Goal: Transaction & Acquisition: Book appointment/travel/reservation

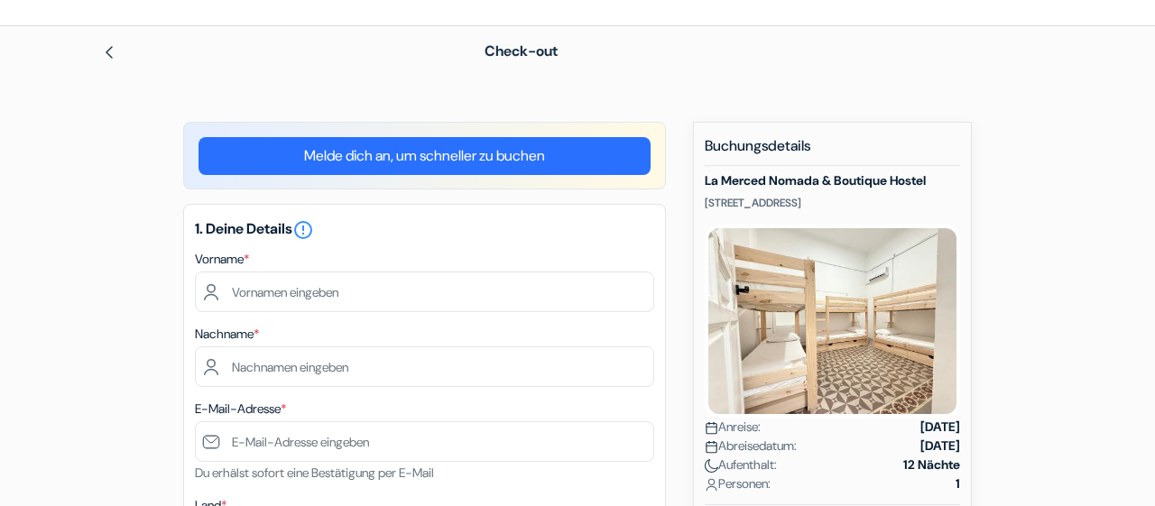
scroll to position [96, 0]
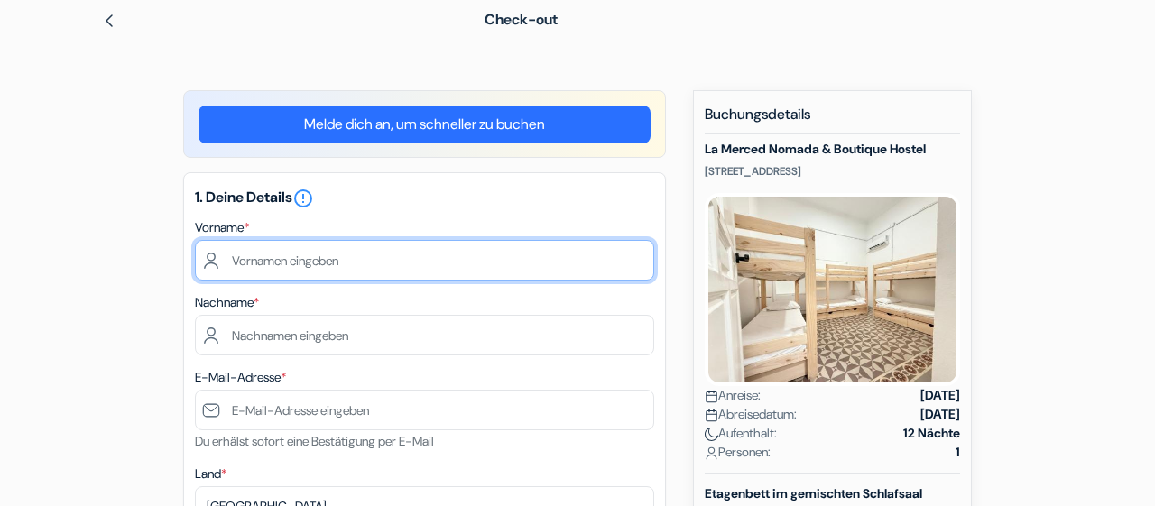
click at [279, 258] on input "text" at bounding box center [424, 260] width 459 height 41
type input "[PERSON_NAME]"
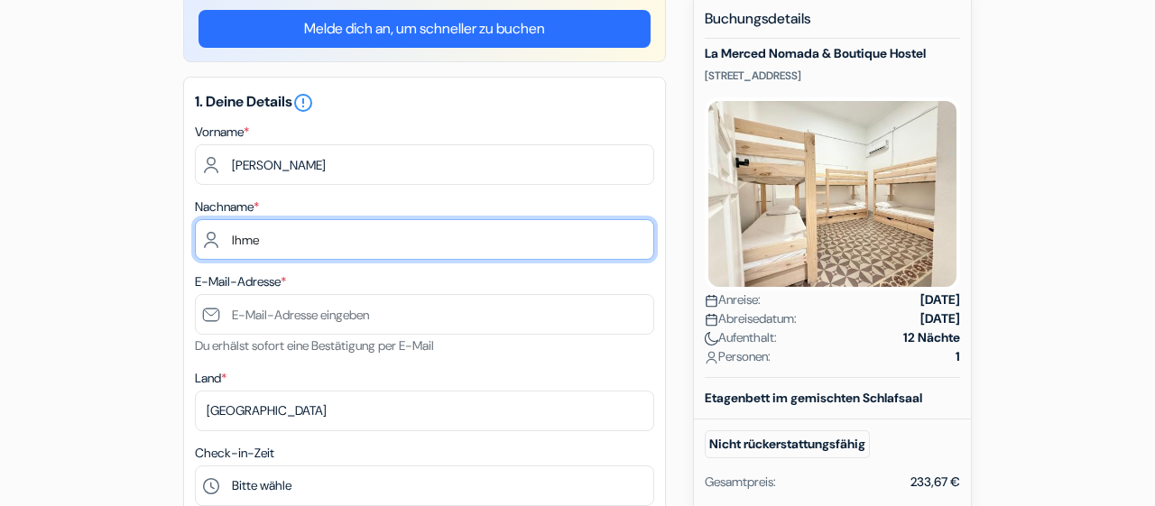
scroll to position [207, 0]
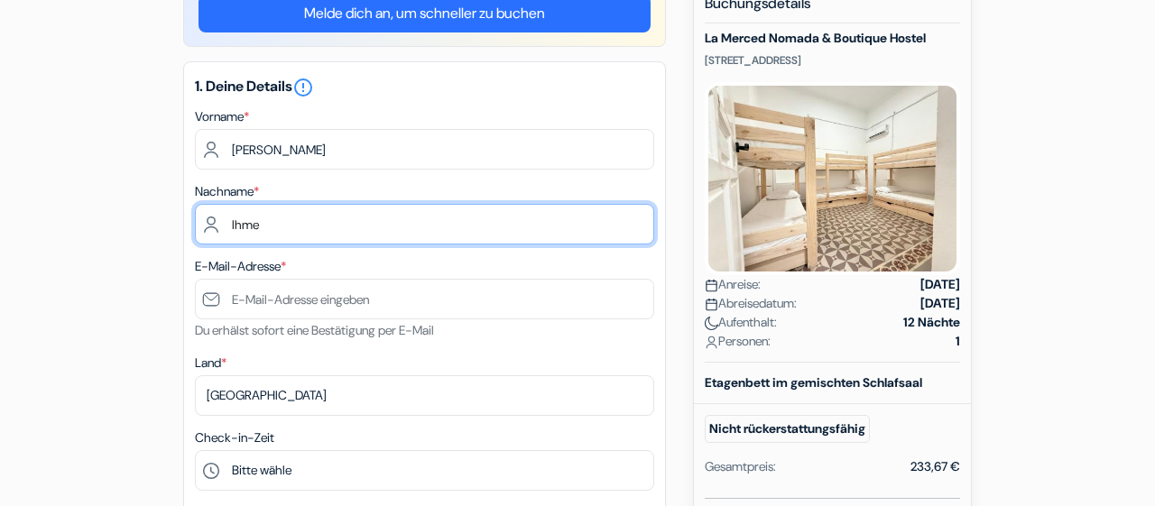
type input "Ihme"
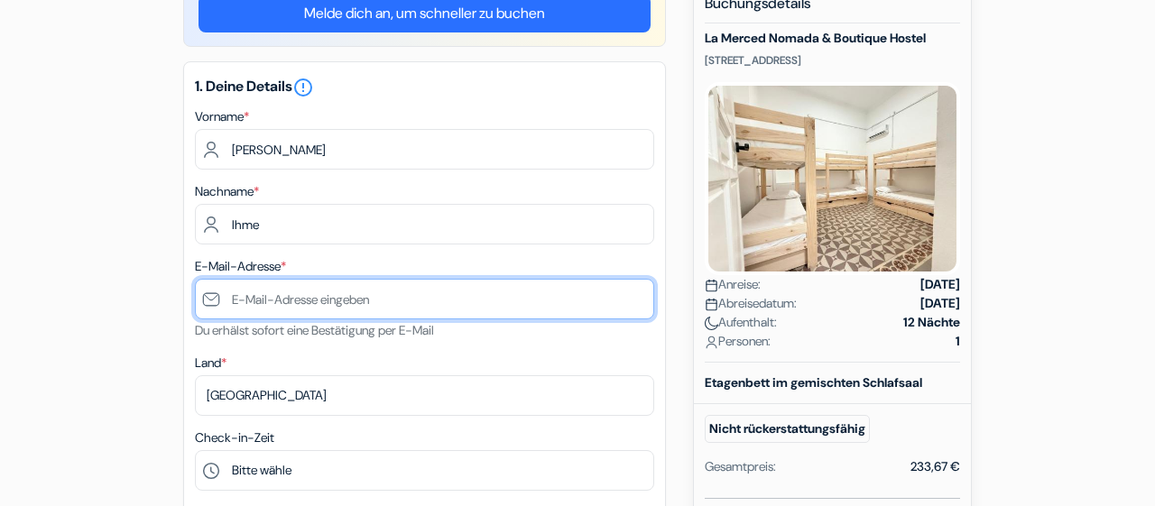
click at [284, 299] on input "text" at bounding box center [424, 299] width 459 height 41
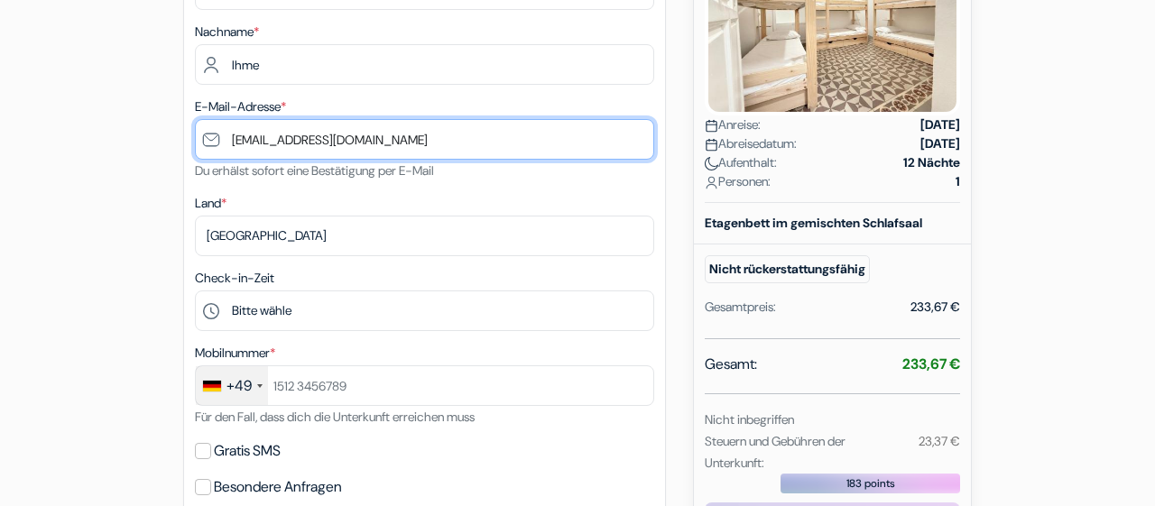
scroll to position [386, 0]
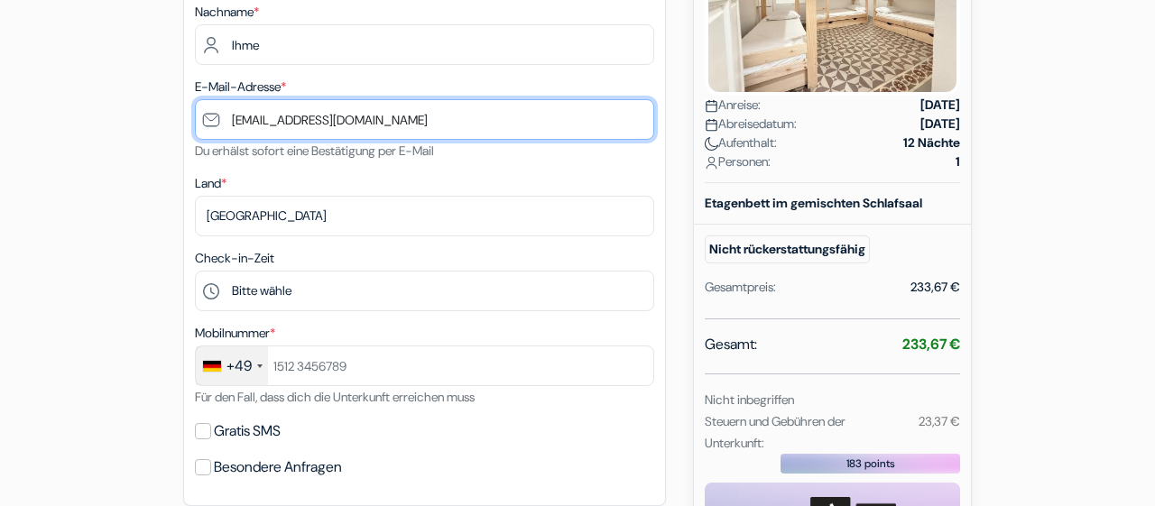
type input "[EMAIL_ADDRESS][DOMAIN_NAME]"
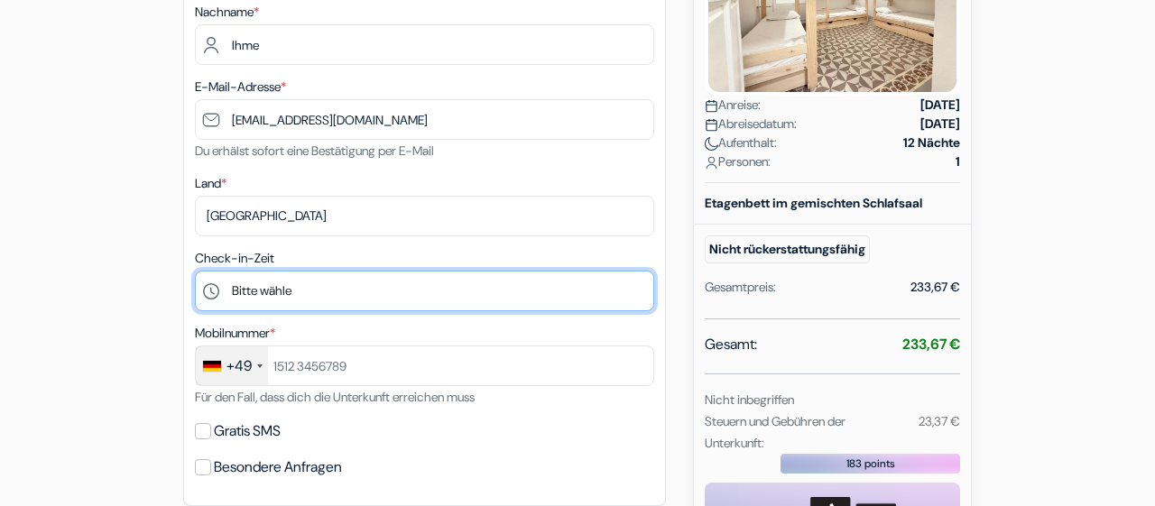
click at [195, 271] on select "Bitte wähle 14:00 15:00 16:00 17:00 18:00 19:00 20:00 21:00 22:00 23:00 0:00" at bounding box center [424, 291] width 459 height 41
select select "14"
click option "14:00" at bounding box center [0, 0] width 0 height 0
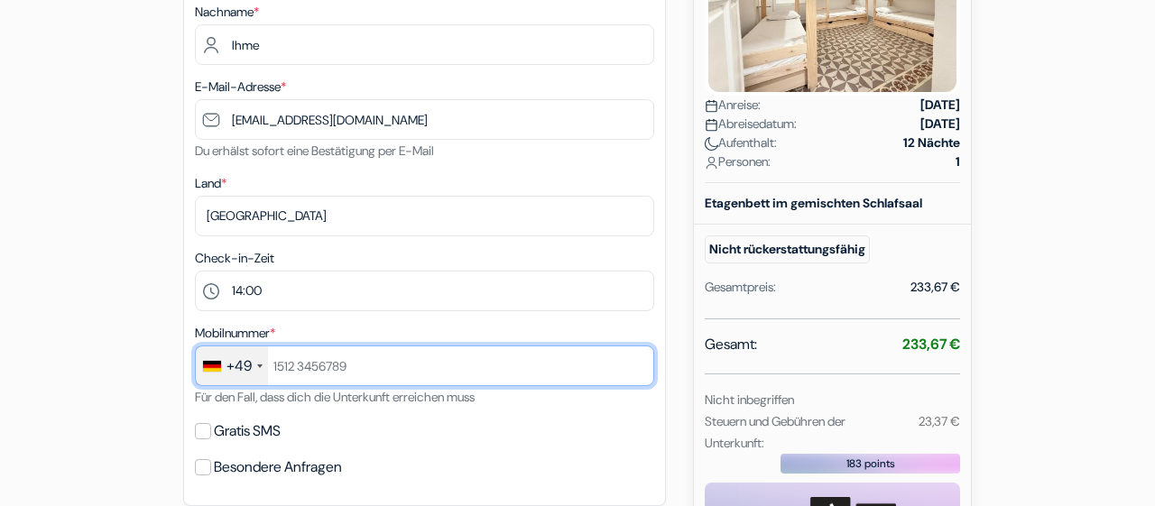
click at [286, 371] on input "text" at bounding box center [424, 366] width 459 height 41
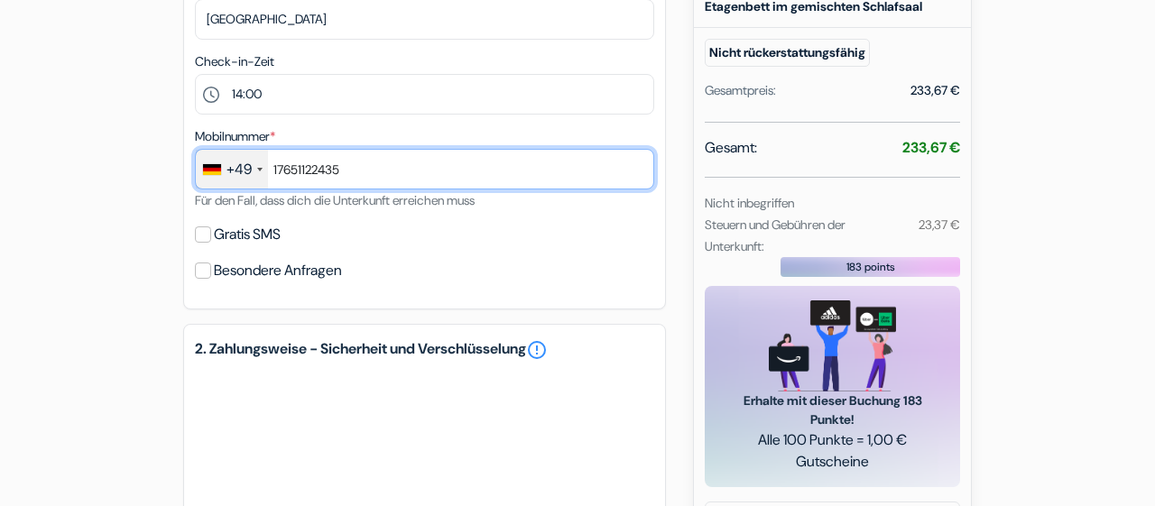
scroll to position [584, 0]
type input "17651122435"
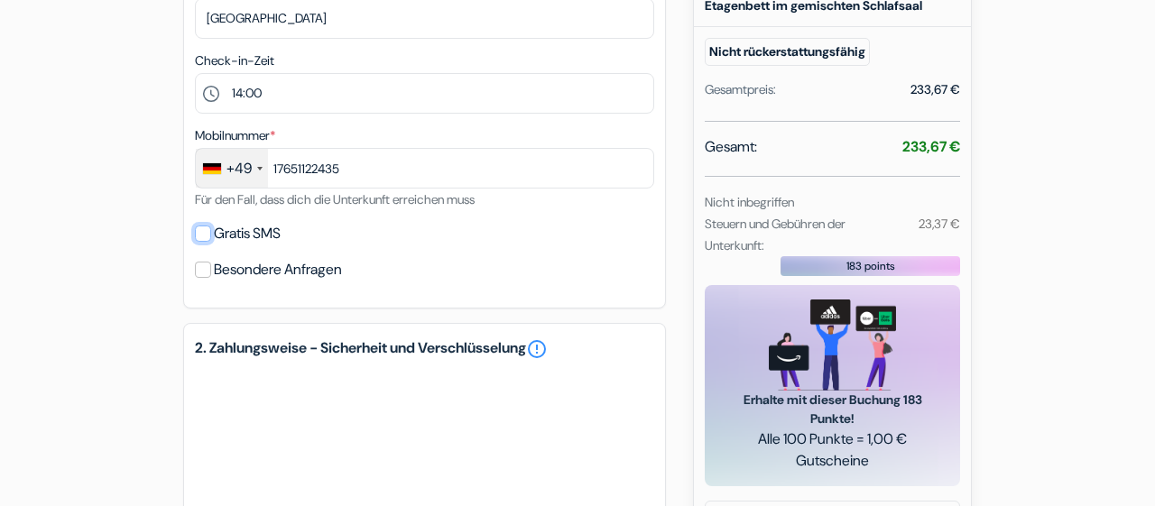
click at [198, 233] on input "Gratis SMS" at bounding box center [203, 234] width 16 height 16
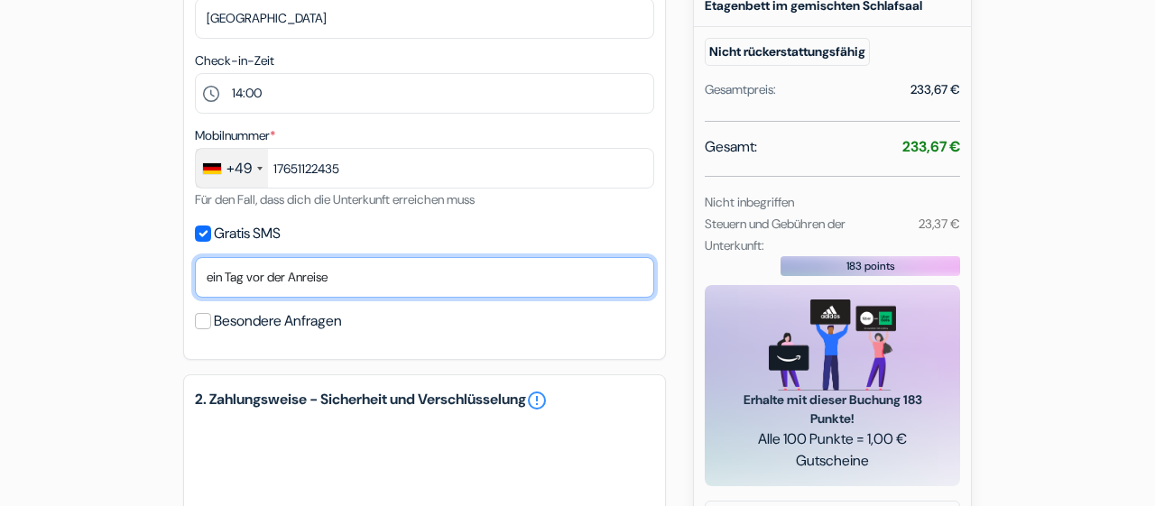
click at [195, 257] on select "Nein, danke [PERSON_NAME] senden Ankunftstag [DATE] der Anreise [DATE] der Anre…" at bounding box center [424, 277] width 459 height 41
click at [235, 279] on select "Nein, danke [PERSON_NAME] senden Ankunftstag [DATE] der Anreise [DATE] der Anre…" at bounding box center [424, 277] width 459 height 41
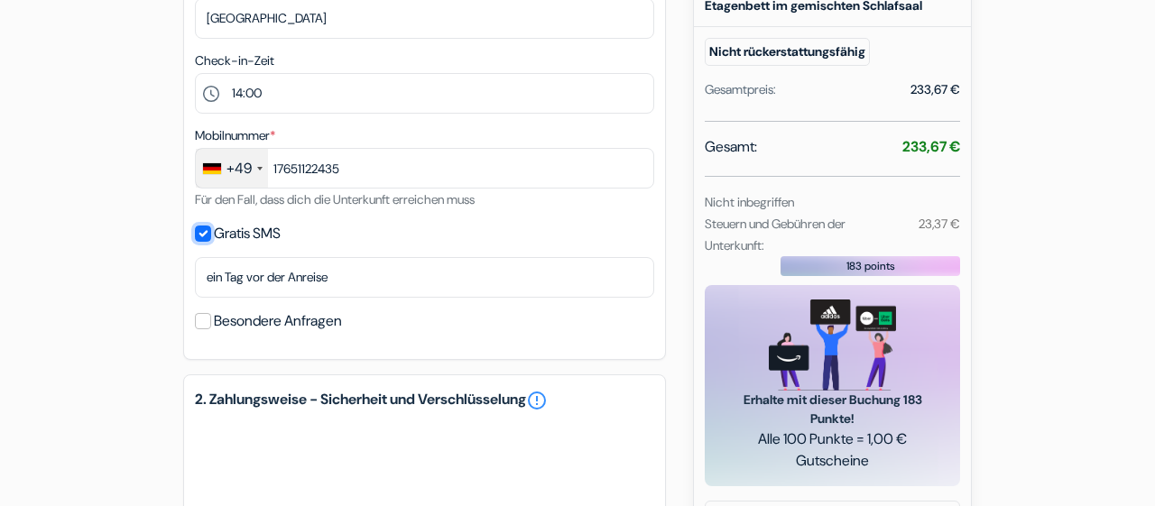
click at [205, 236] on input "Gratis SMS" at bounding box center [203, 234] width 16 height 16
checkbox input "false"
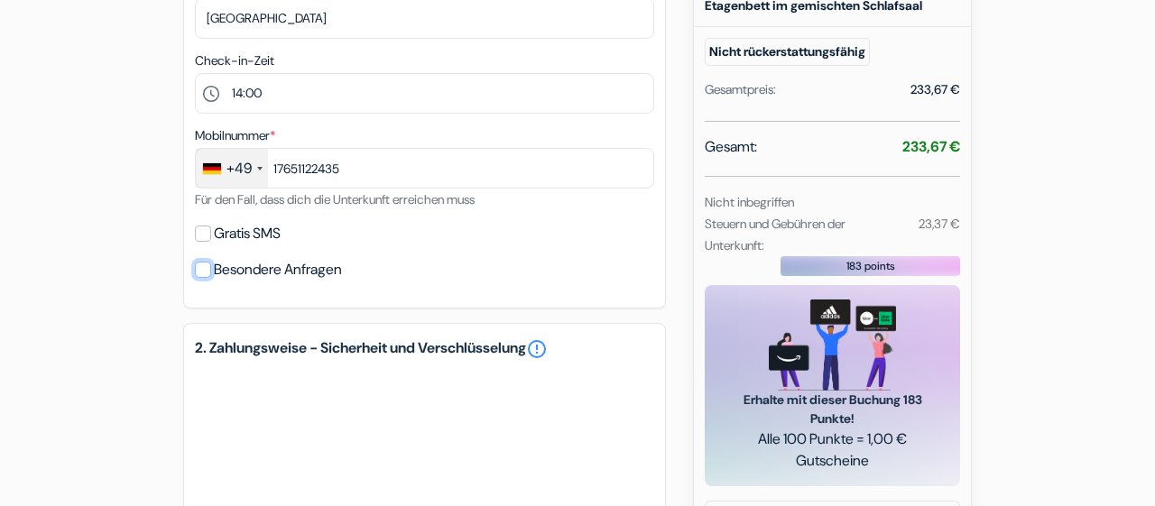
click at [205, 276] on input "Besondere Anfragen" at bounding box center [203, 270] width 16 height 16
checkbox input "true"
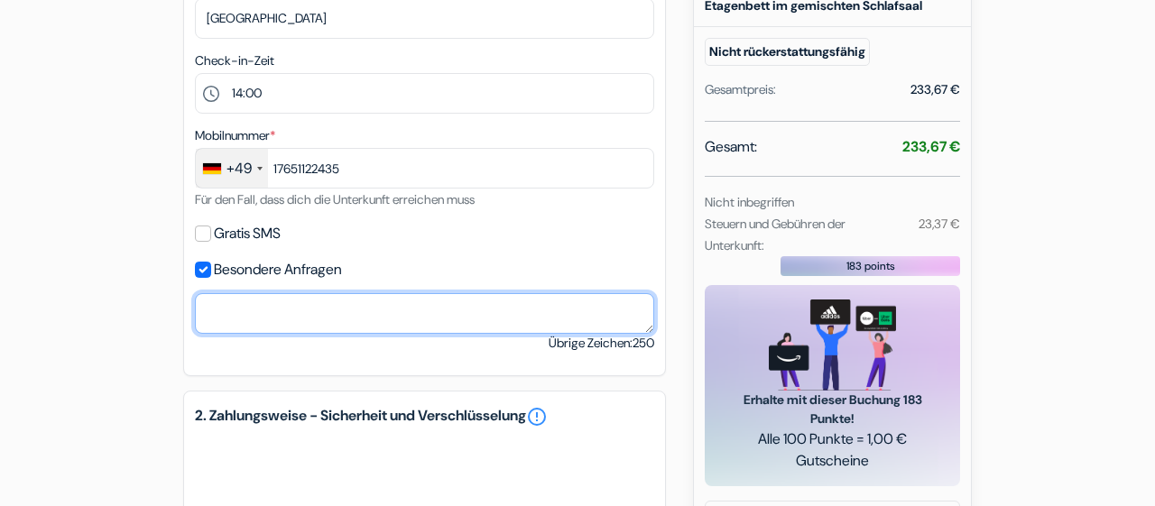
click at [248, 320] on textarea at bounding box center [424, 313] width 459 height 41
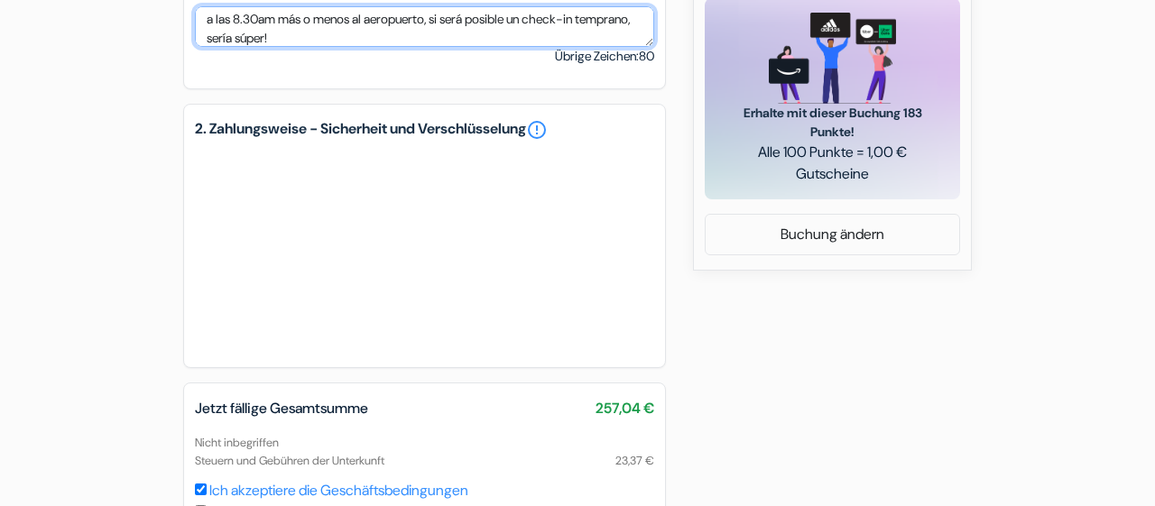
scroll to position [875, 0]
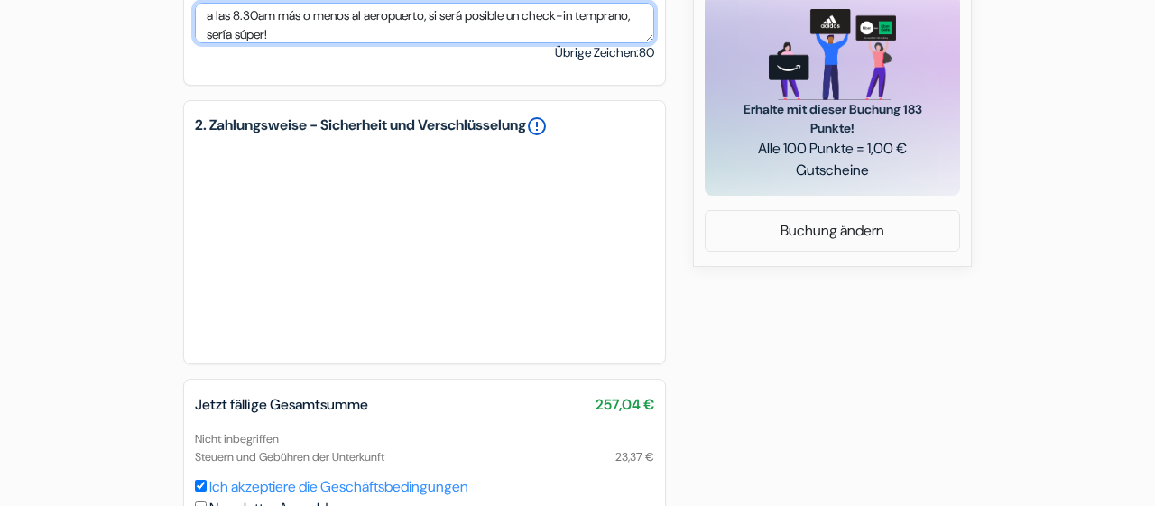
type textarea "Si hay un dormitorio solo compartido por mujeres, me gustaría dormir ahí. Llego…"
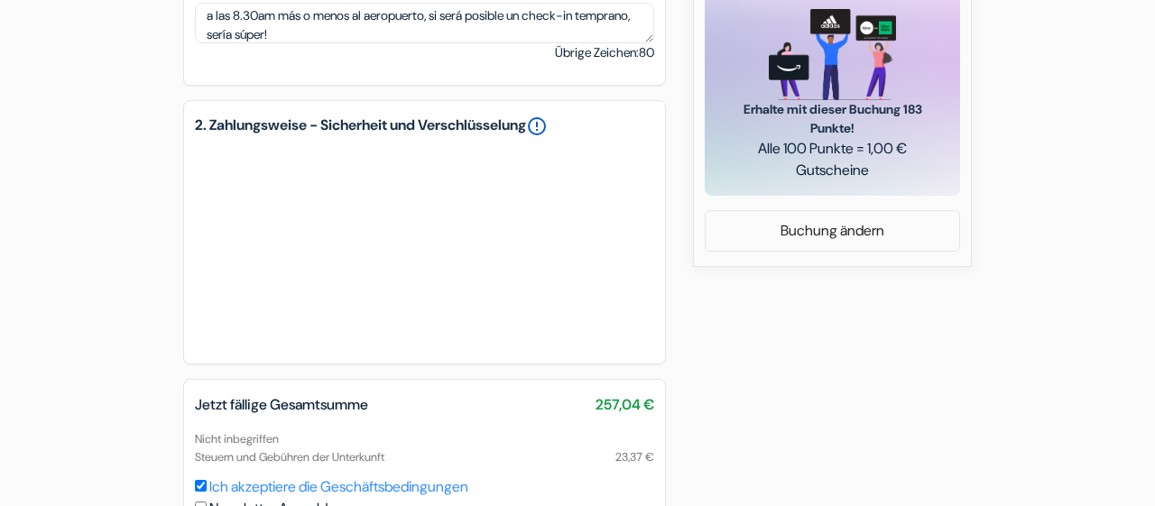
click at [548, 131] on link "error_outline" at bounding box center [537, 127] width 22 height 22
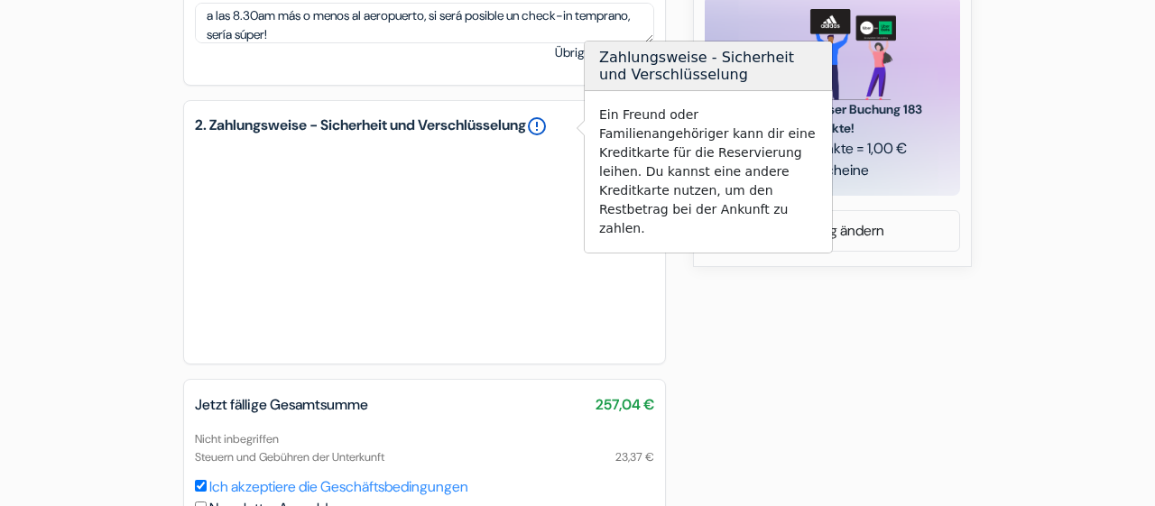
click at [548, 131] on link "error_outline" at bounding box center [537, 127] width 22 height 22
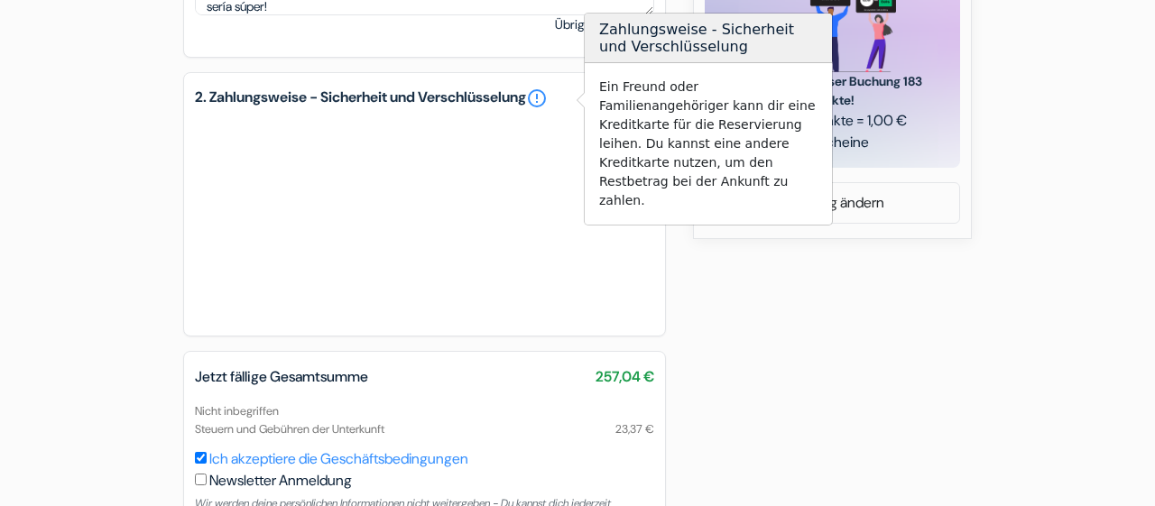
scroll to position [1027, 0]
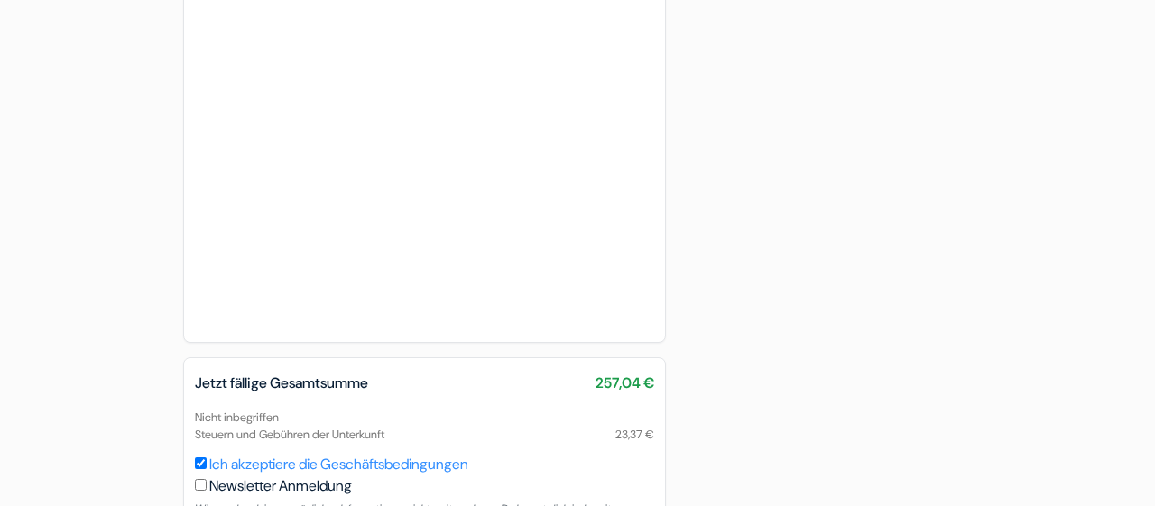
scroll to position [1311, 0]
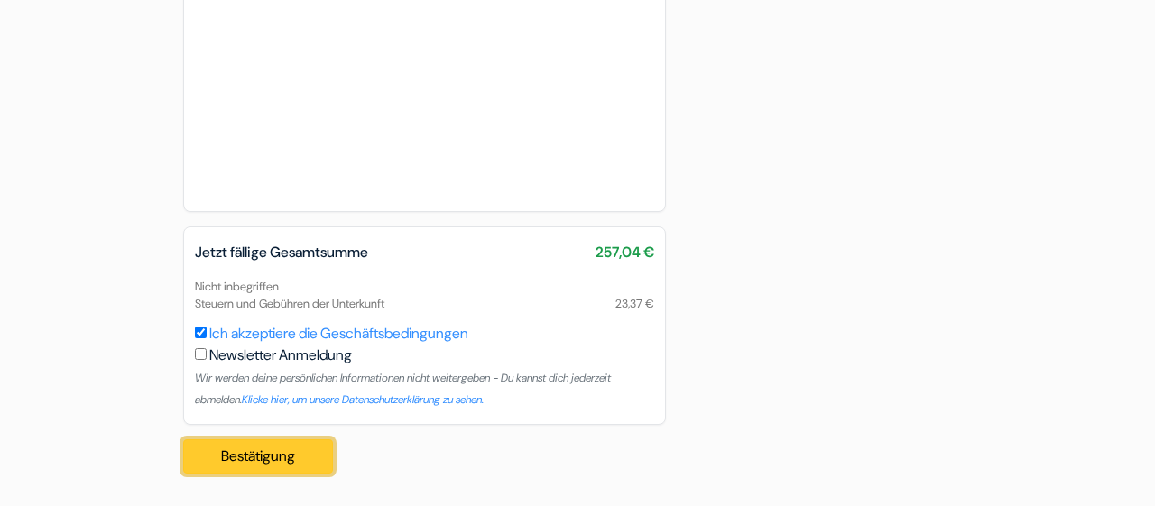
click at [270, 452] on button "Bestätigung Loading..." at bounding box center [258, 457] width 150 height 34
